Goal: Download file/media

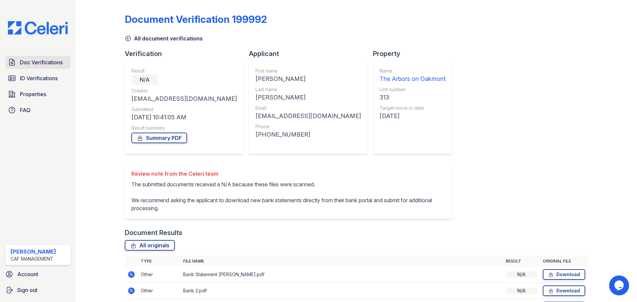
click at [36, 61] on span "Doc Verifications" at bounding box center [41, 62] width 43 height 8
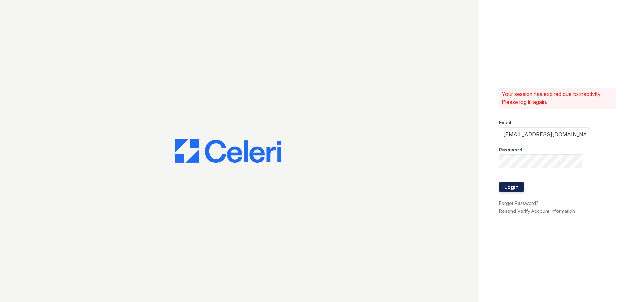
click at [520, 188] on button "Login" at bounding box center [511, 187] width 25 height 11
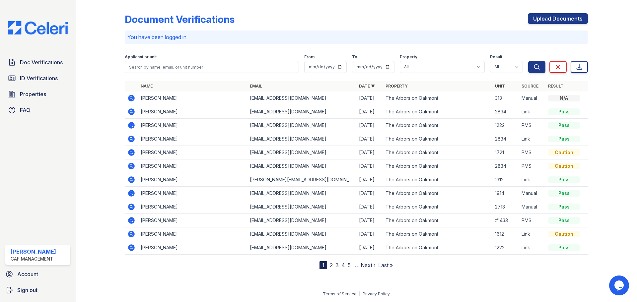
click at [131, 111] on icon at bounding box center [131, 111] width 2 height 2
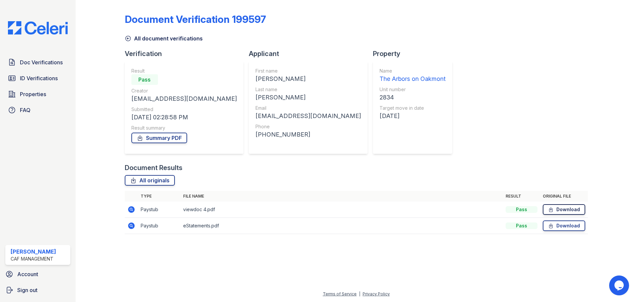
click at [561, 206] on link "Download" at bounding box center [564, 209] width 42 height 11
click at [562, 224] on link "Download" at bounding box center [564, 226] width 42 height 11
click at [35, 63] on span "Doc Verifications" at bounding box center [41, 62] width 43 height 8
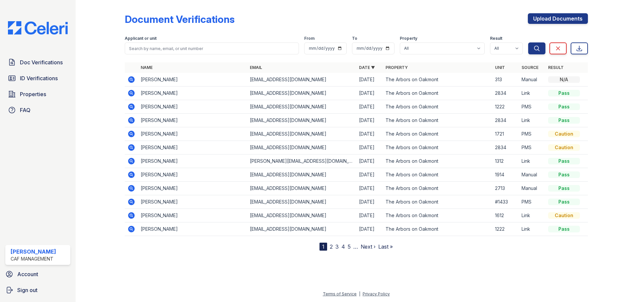
click at [131, 120] on icon at bounding box center [131, 120] width 2 height 2
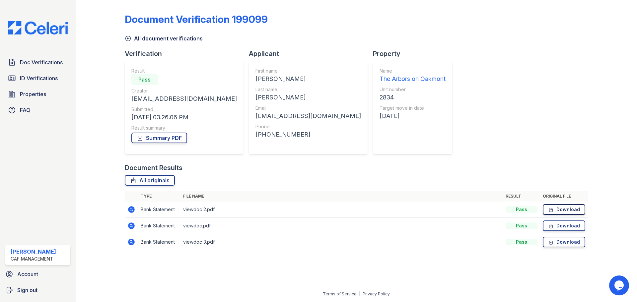
click at [564, 209] on link "Download" at bounding box center [564, 209] width 42 height 11
click at [568, 226] on link "Download" at bounding box center [564, 226] width 42 height 11
click at [561, 226] on link "Download" at bounding box center [564, 226] width 42 height 11
click at [562, 242] on link "Download" at bounding box center [564, 242] width 42 height 11
drag, startPoint x: 527, startPoint y: 242, endPoint x: 546, endPoint y: 245, distance: 19.5
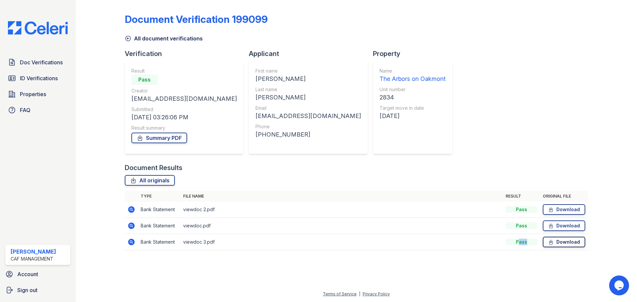
click at [546, 245] on tr "Bank Statement viewdoc 3.pdf Pass Download" at bounding box center [356, 242] width 463 height 16
click at [426, 255] on div at bounding box center [356, 253] width 463 height 7
click at [47, 63] on span "Doc Verifications" at bounding box center [41, 62] width 43 height 8
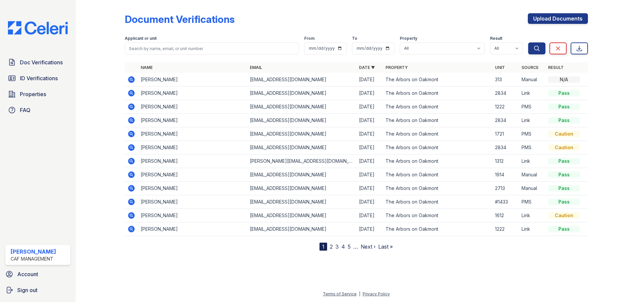
click at [145, 121] on td "[PERSON_NAME]" at bounding box center [192, 121] width 109 height 14
click at [131, 120] on icon at bounding box center [131, 120] width 2 height 2
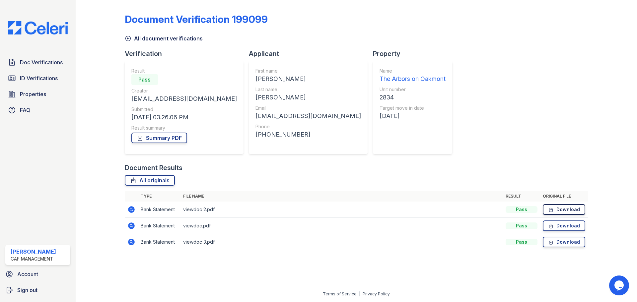
click at [566, 212] on link "Download" at bounding box center [564, 209] width 42 height 11
click at [34, 65] on span "Doc Verifications" at bounding box center [41, 62] width 43 height 8
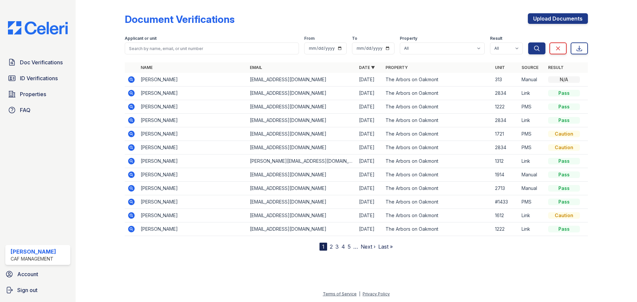
click at [130, 93] on icon at bounding box center [131, 93] width 2 height 2
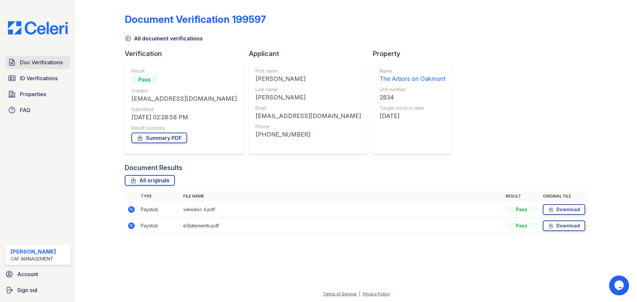
click at [48, 61] on span "Doc Verifications" at bounding box center [41, 62] width 43 height 8
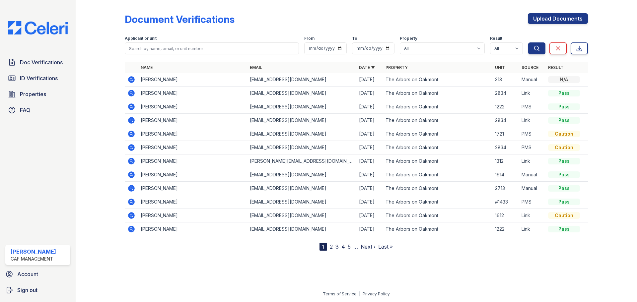
click at [132, 147] on icon at bounding box center [131, 148] width 8 height 8
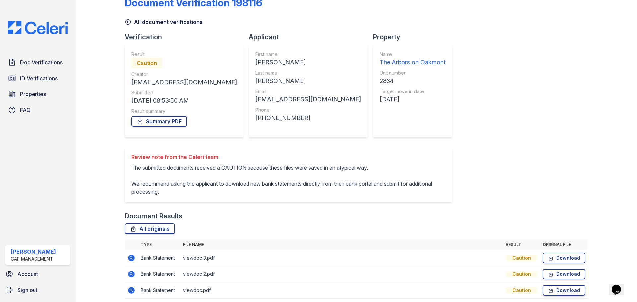
scroll to position [42, 0]
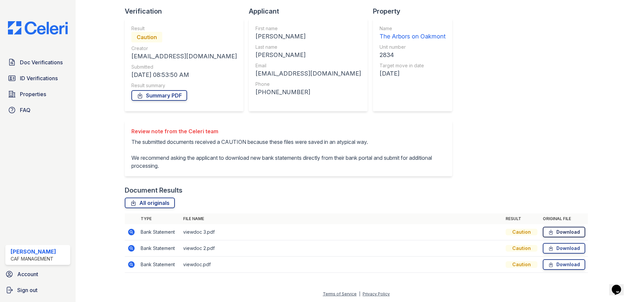
click at [556, 234] on link "Download" at bounding box center [564, 232] width 42 height 11
click at [559, 263] on link "Download" at bounding box center [564, 264] width 42 height 11
click at [551, 231] on link "Download" at bounding box center [564, 232] width 42 height 11
click at [566, 248] on link "Download" at bounding box center [564, 248] width 42 height 11
click at [568, 264] on link "Download" at bounding box center [564, 264] width 42 height 11
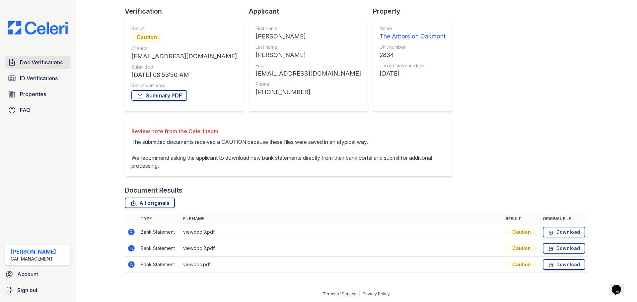
click at [48, 65] on span "Doc Verifications" at bounding box center [41, 62] width 43 height 8
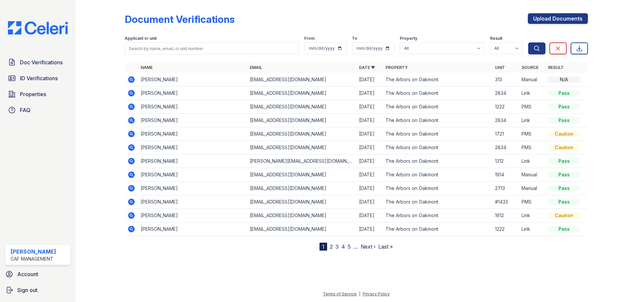
click at [130, 95] on icon at bounding box center [131, 93] width 7 height 7
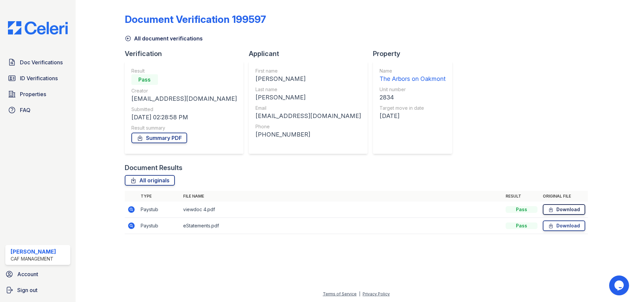
click at [553, 209] on icon at bounding box center [551, 209] width 6 height 7
click at [27, 62] on span "Doc Verifications" at bounding box center [41, 62] width 43 height 8
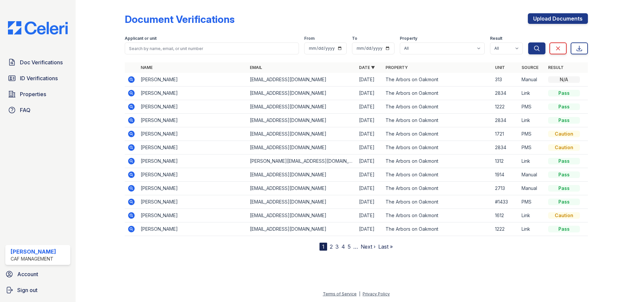
click at [129, 93] on icon at bounding box center [131, 93] width 7 height 7
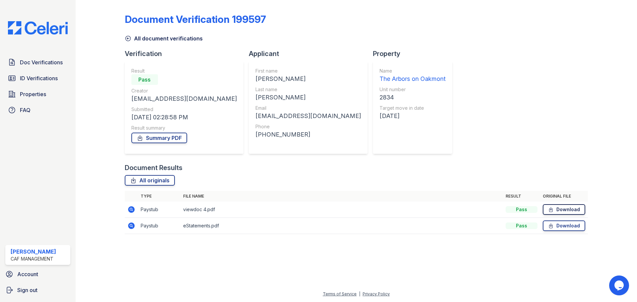
click at [566, 209] on link "Download" at bounding box center [564, 209] width 42 height 11
